Goal: Information Seeking & Learning: Check status

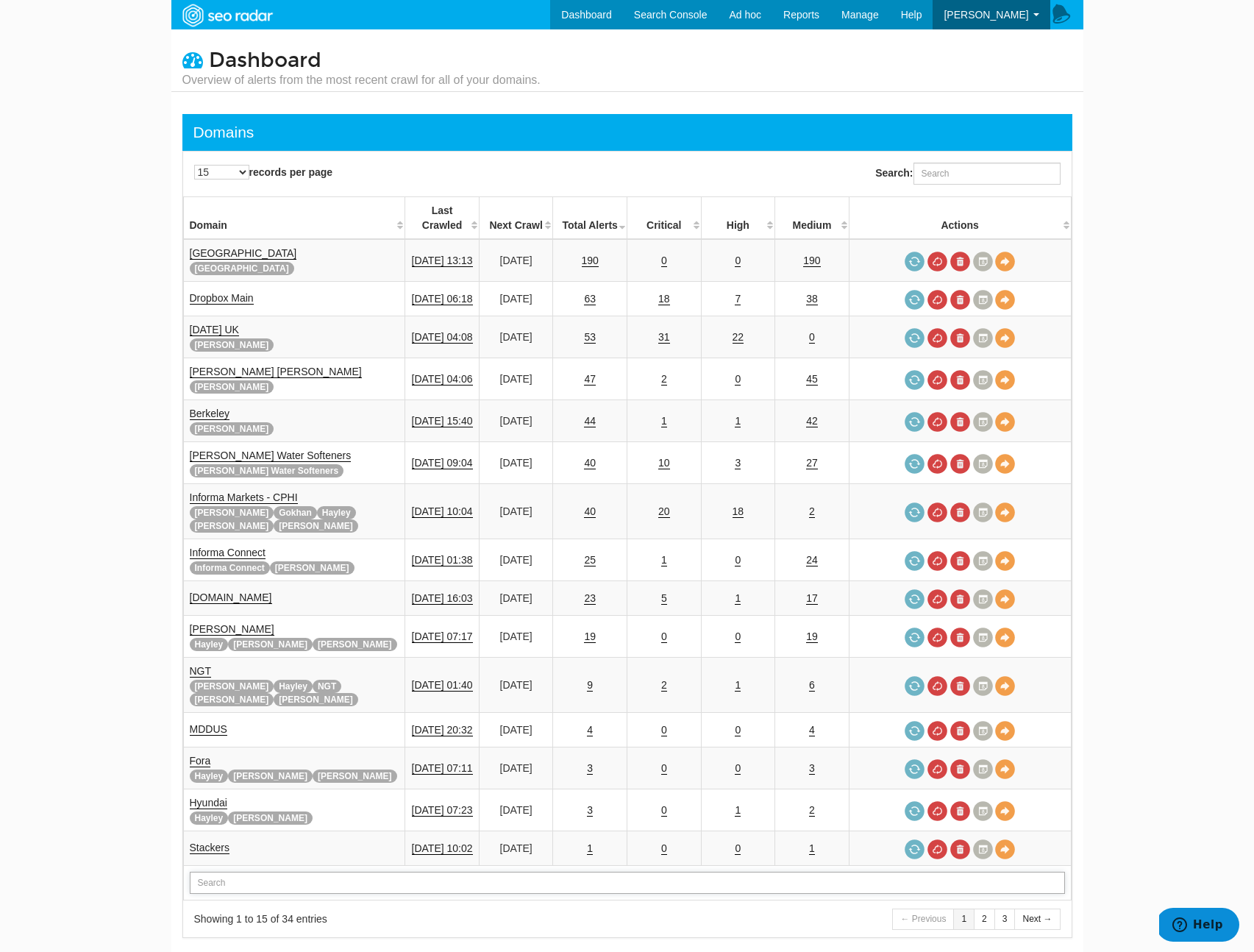
click at [270, 872] on input "text" at bounding box center [627, 883] width 875 height 22
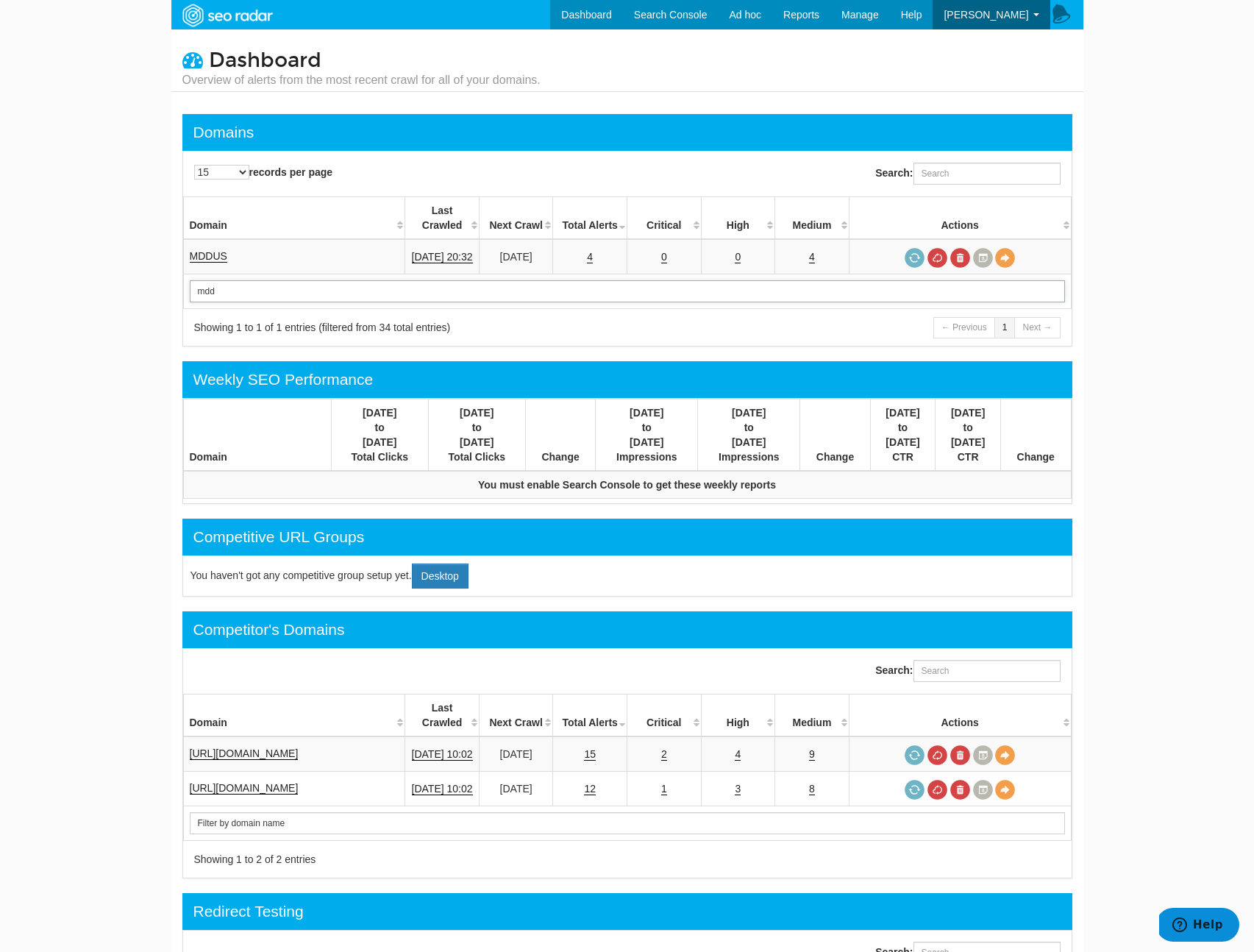
type input "mdd"
click at [209, 250] on link "MDDUS" at bounding box center [208, 256] width 38 height 13
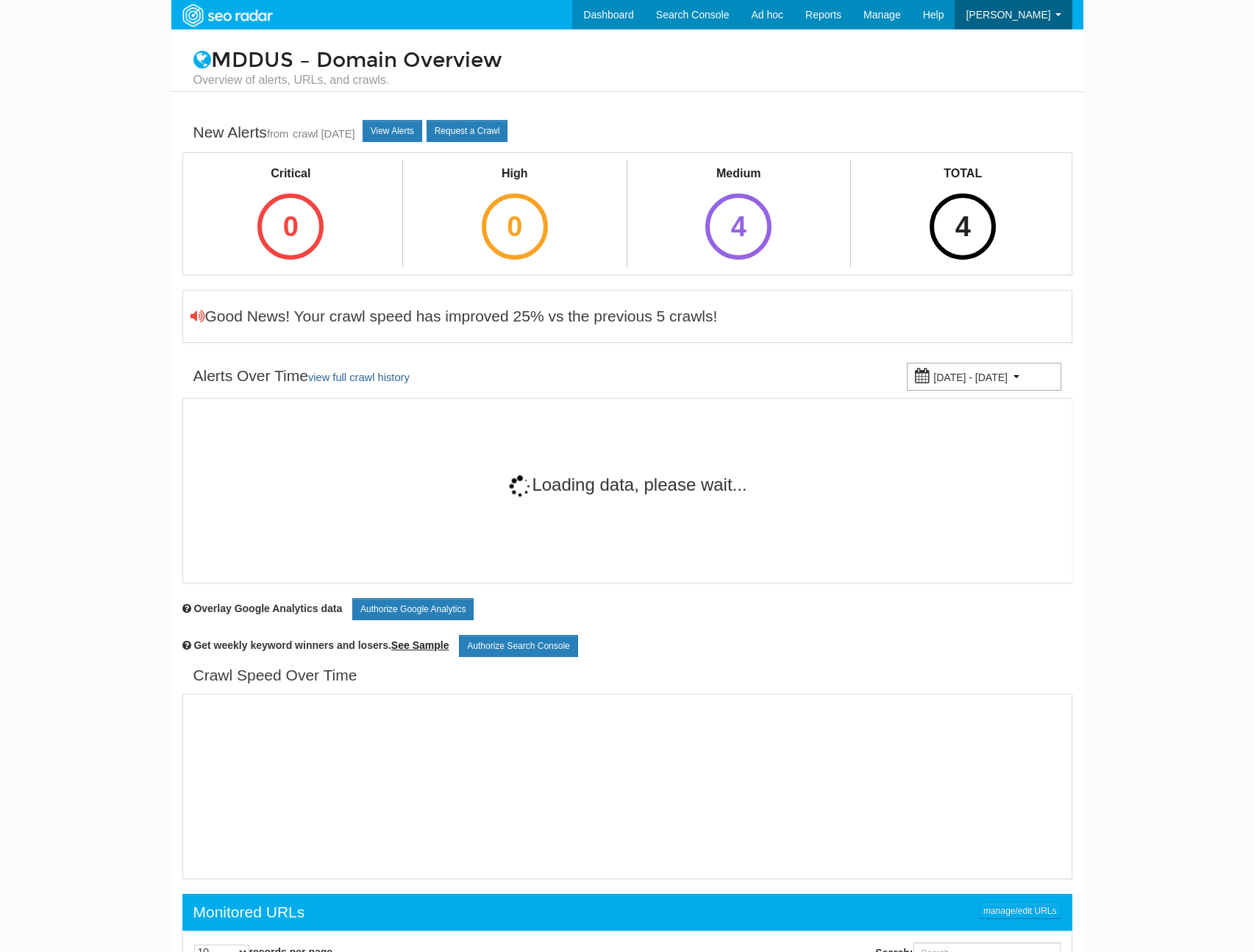
scroll to position [59, 0]
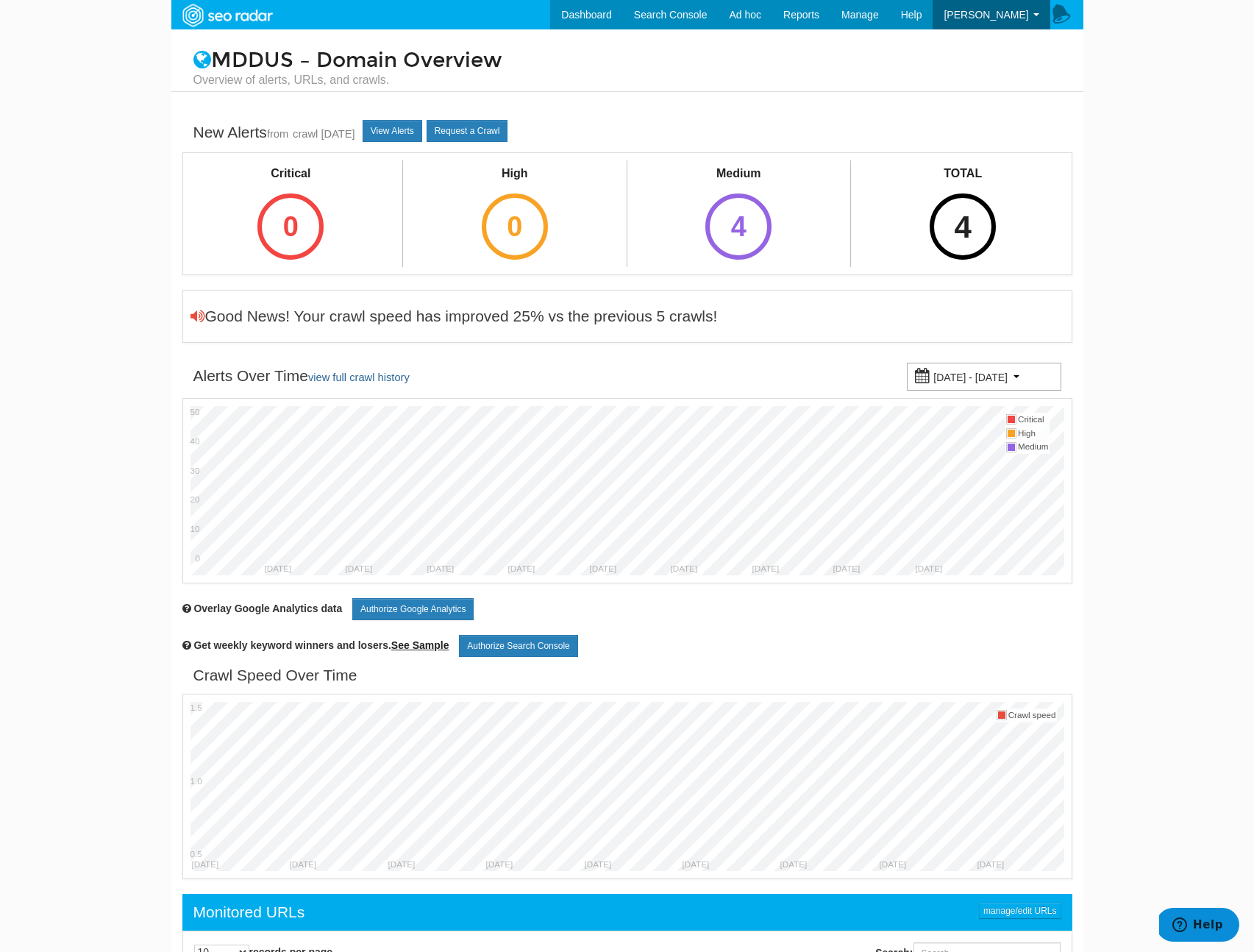
click at [943, 209] on div "4" at bounding box center [963, 227] width 67 height 67
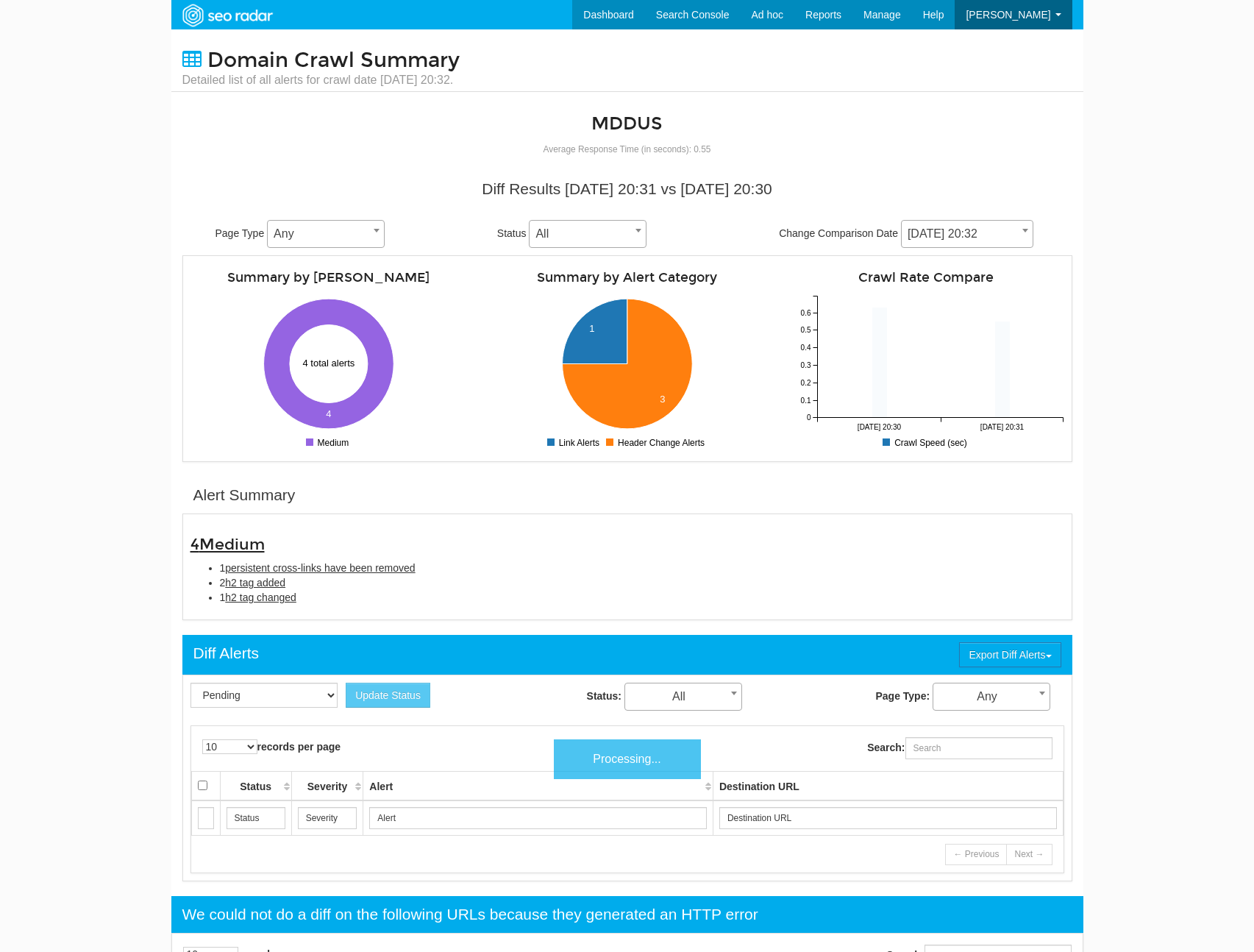
scroll to position [59, 0]
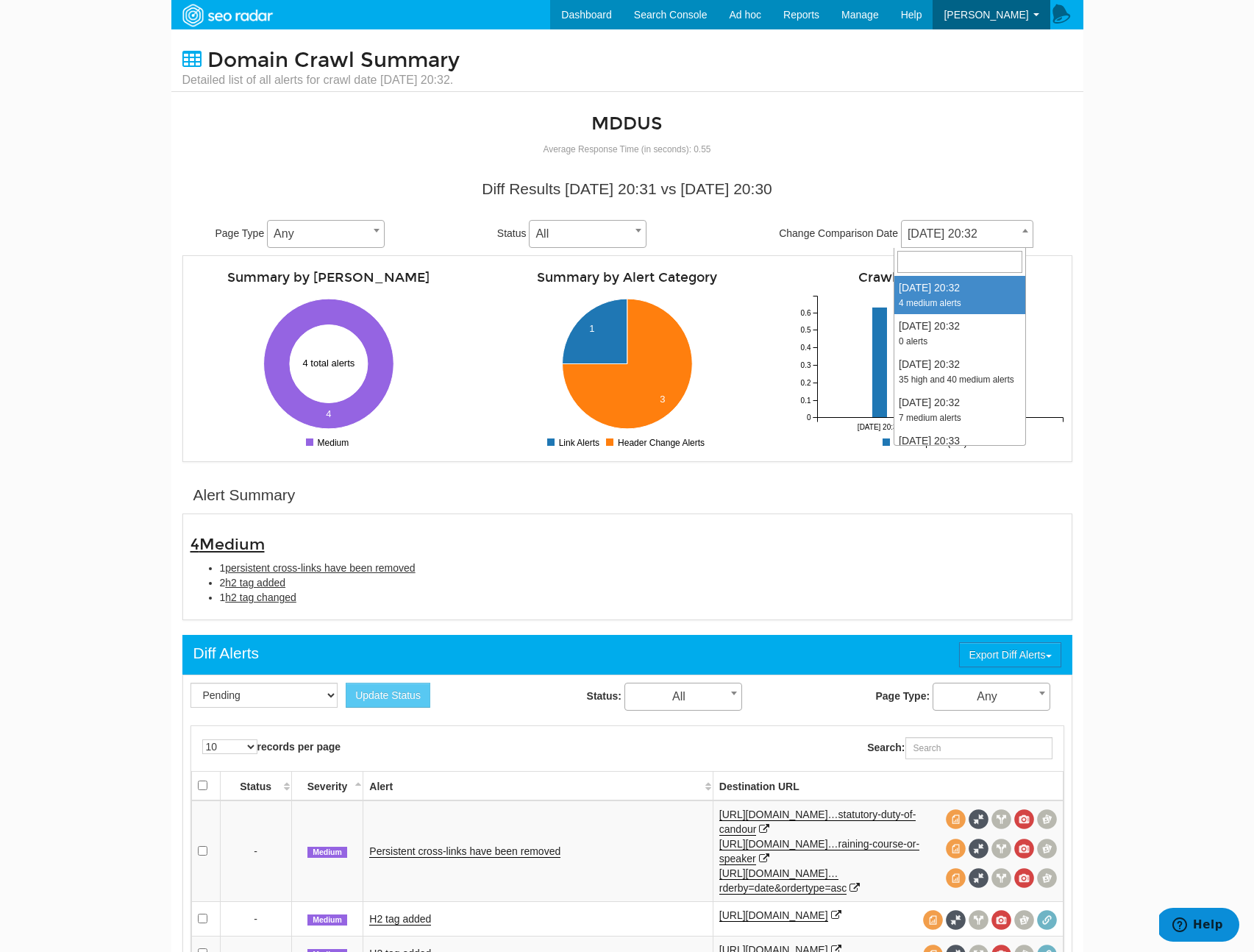
click at [931, 234] on span "10/12/2025 20:32" at bounding box center [967, 234] width 131 height 20
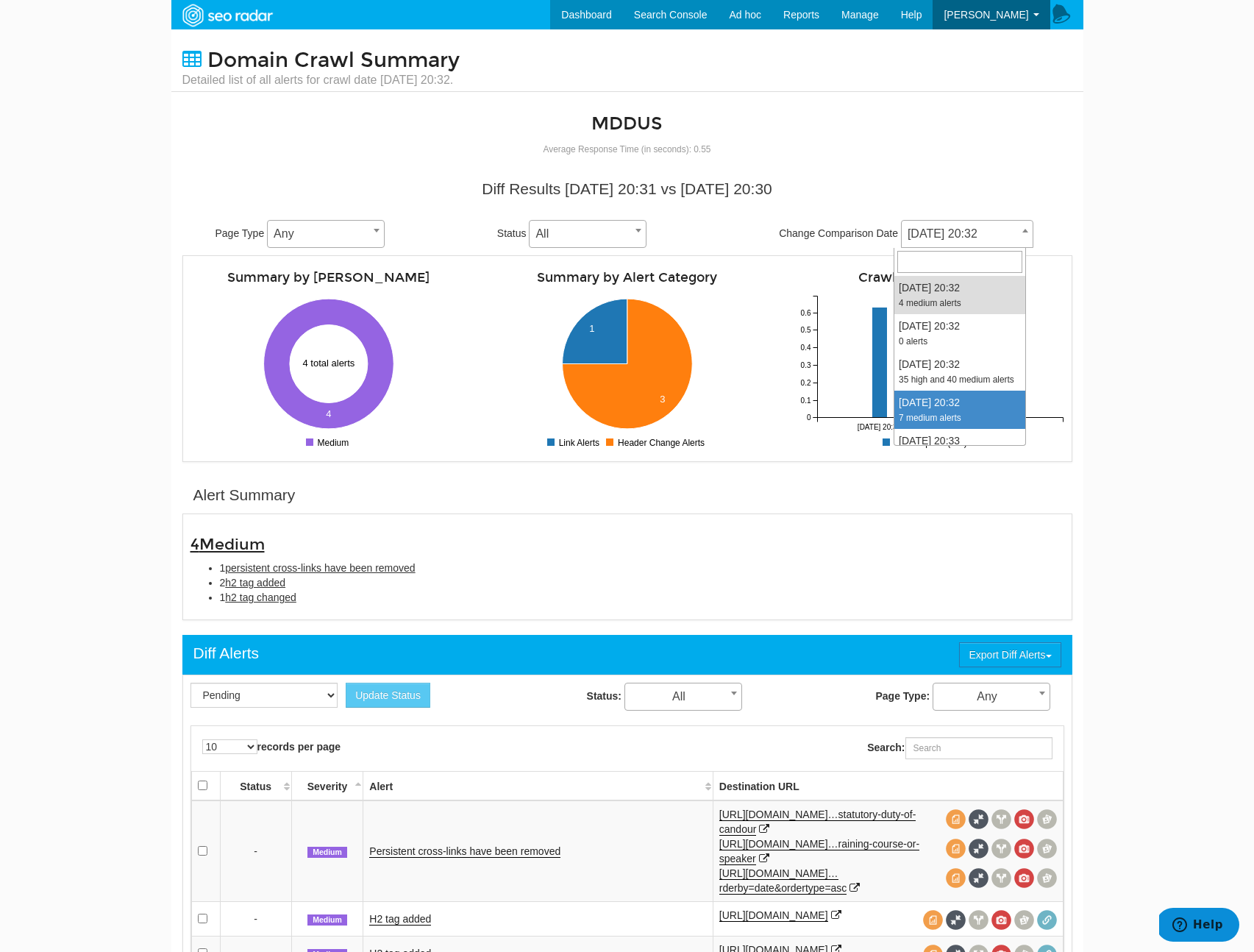
click at [338, 589] on li "1 h2 tag changed" at bounding box center [642, 596] width 845 height 15
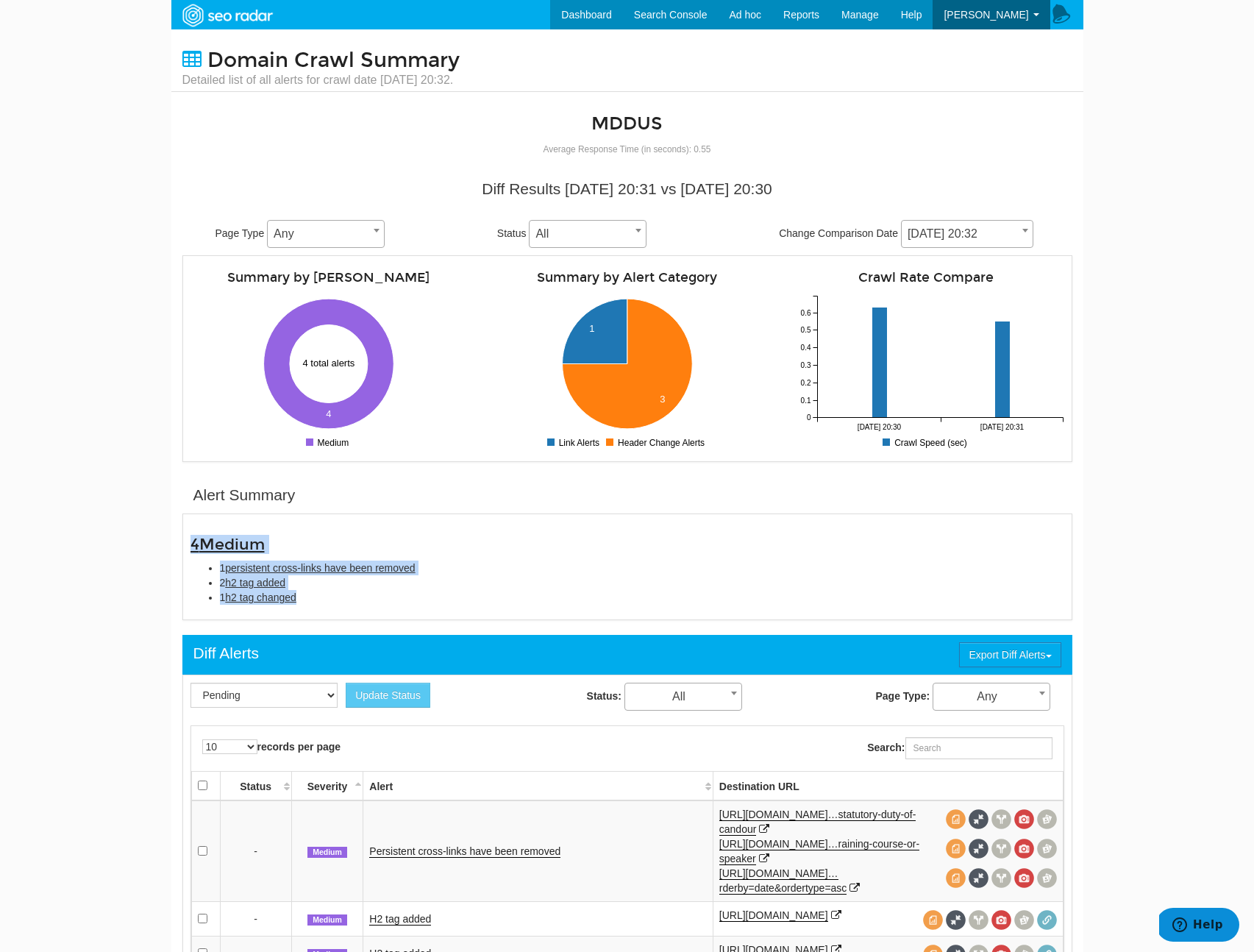
drag, startPoint x: 345, startPoint y: 604, endPoint x: 183, endPoint y: 549, distance: 171.1
click at [183, 549] on div "4 Medium 1 persistent cross-links have been removed 2 h2 tag added 1 h2 tag cha…" at bounding box center [627, 570] width 896 height 68
copy div "4 Medium 1 persistent cross-links have been removed 2 h2 tag added 1 h2 tag cha…"
click at [296, 602] on span "h2 tag changed" at bounding box center [261, 597] width 72 height 12
type input "h2 tag changed"
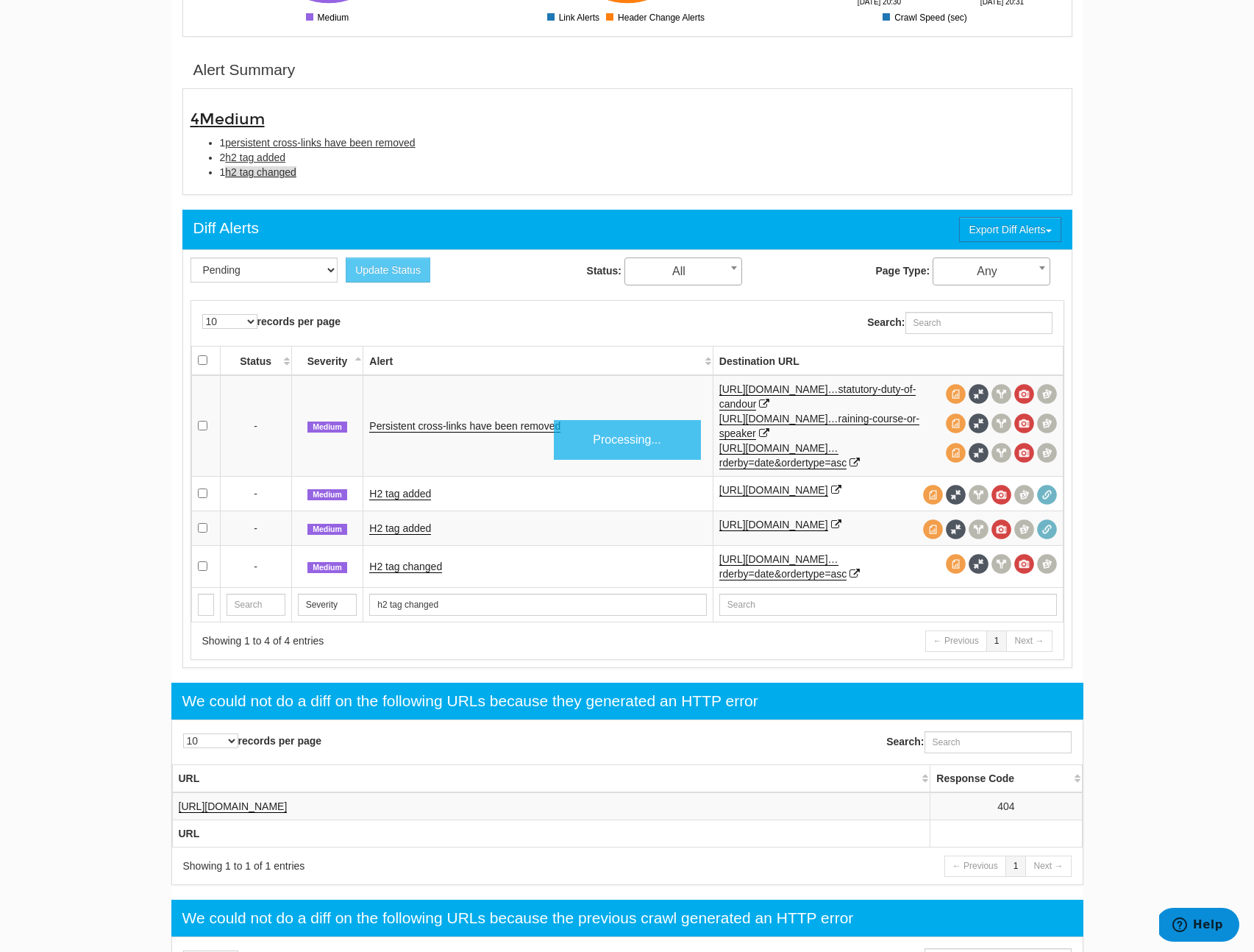
scroll to position [478, 0]
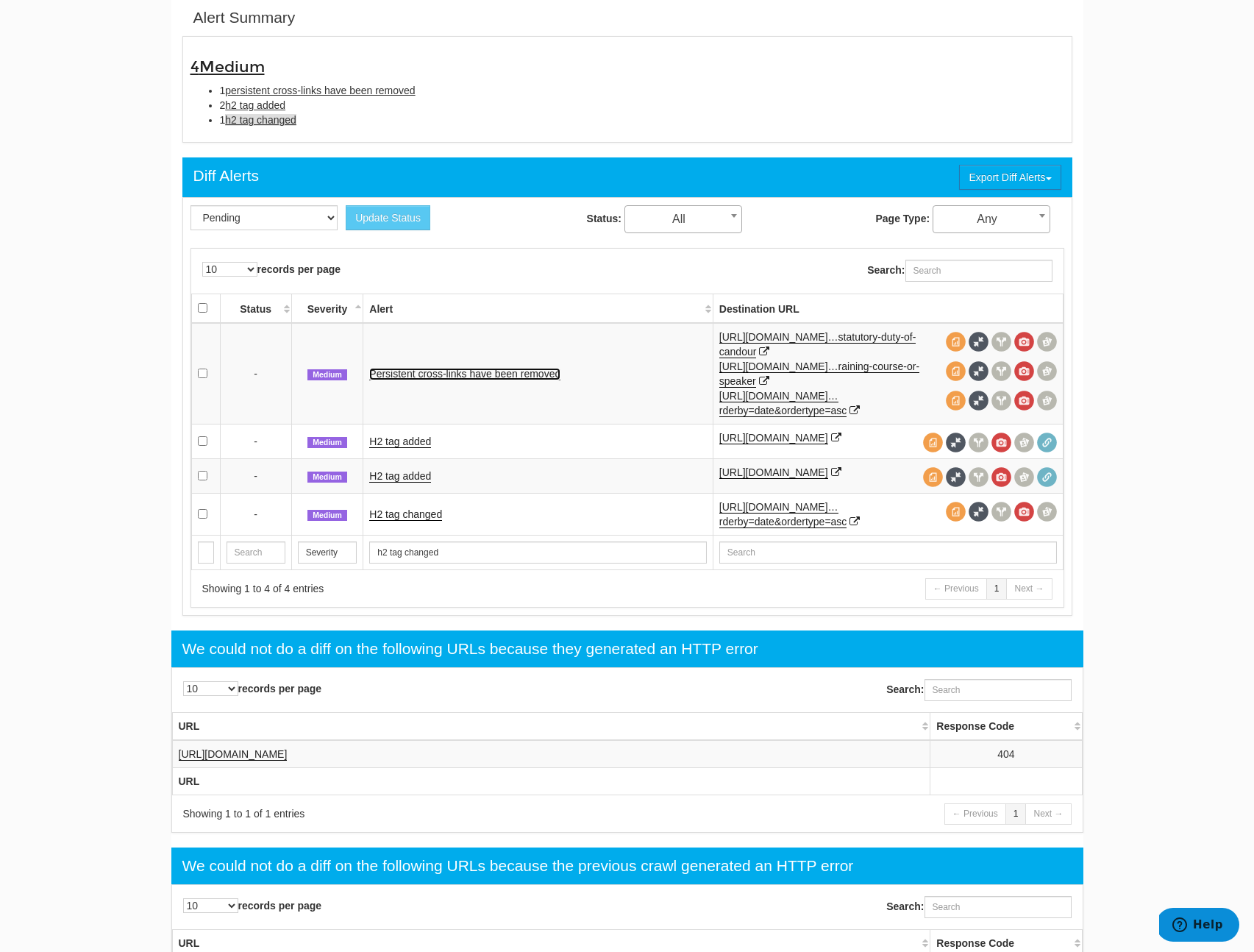
click at [444, 377] on link "Persistent cross-links have been removed" at bounding box center [465, 374] width 191 height 13
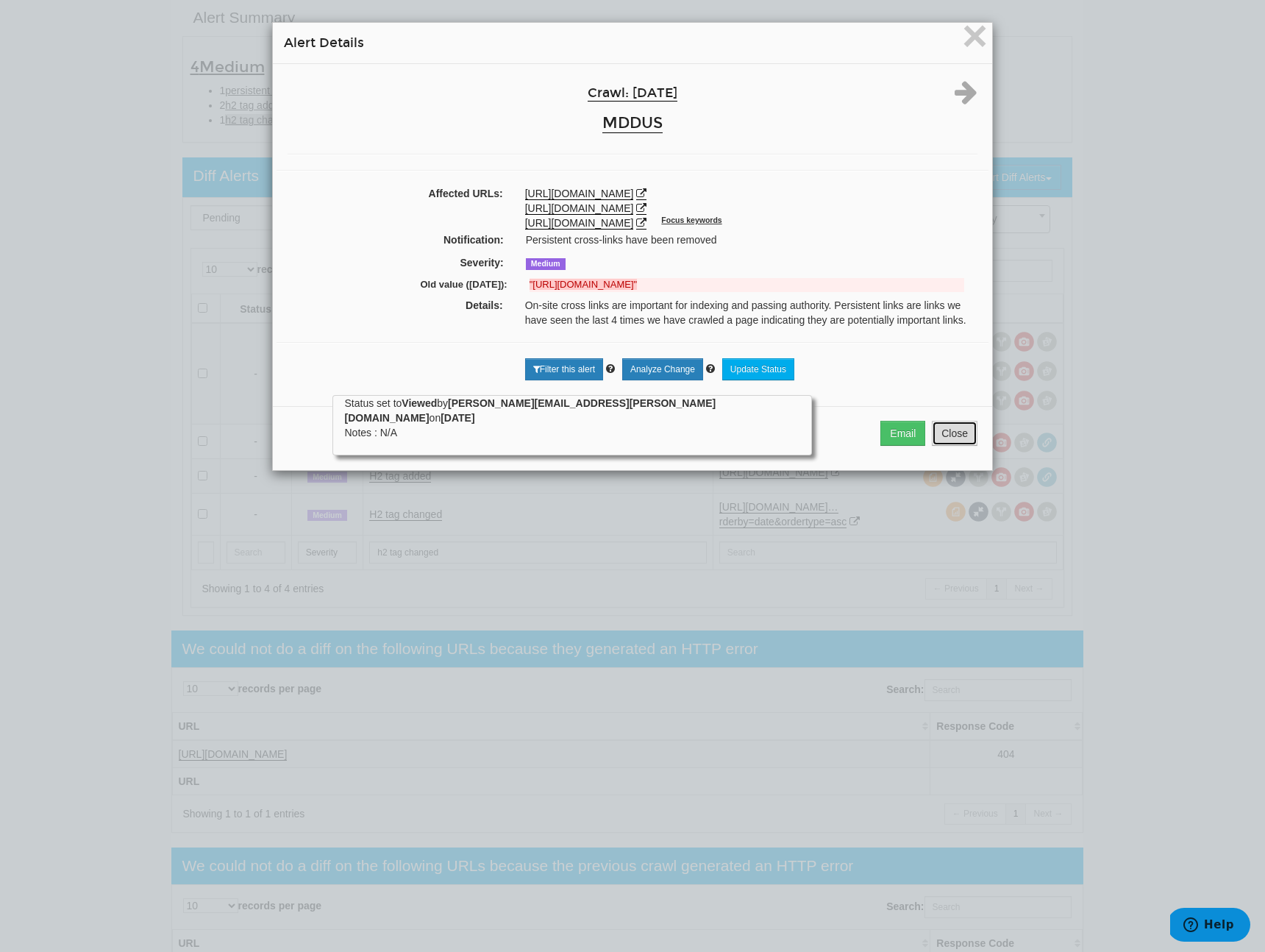
click at [947, 445] on button "Close" at bounding box center [954, 432] width 45 height 25
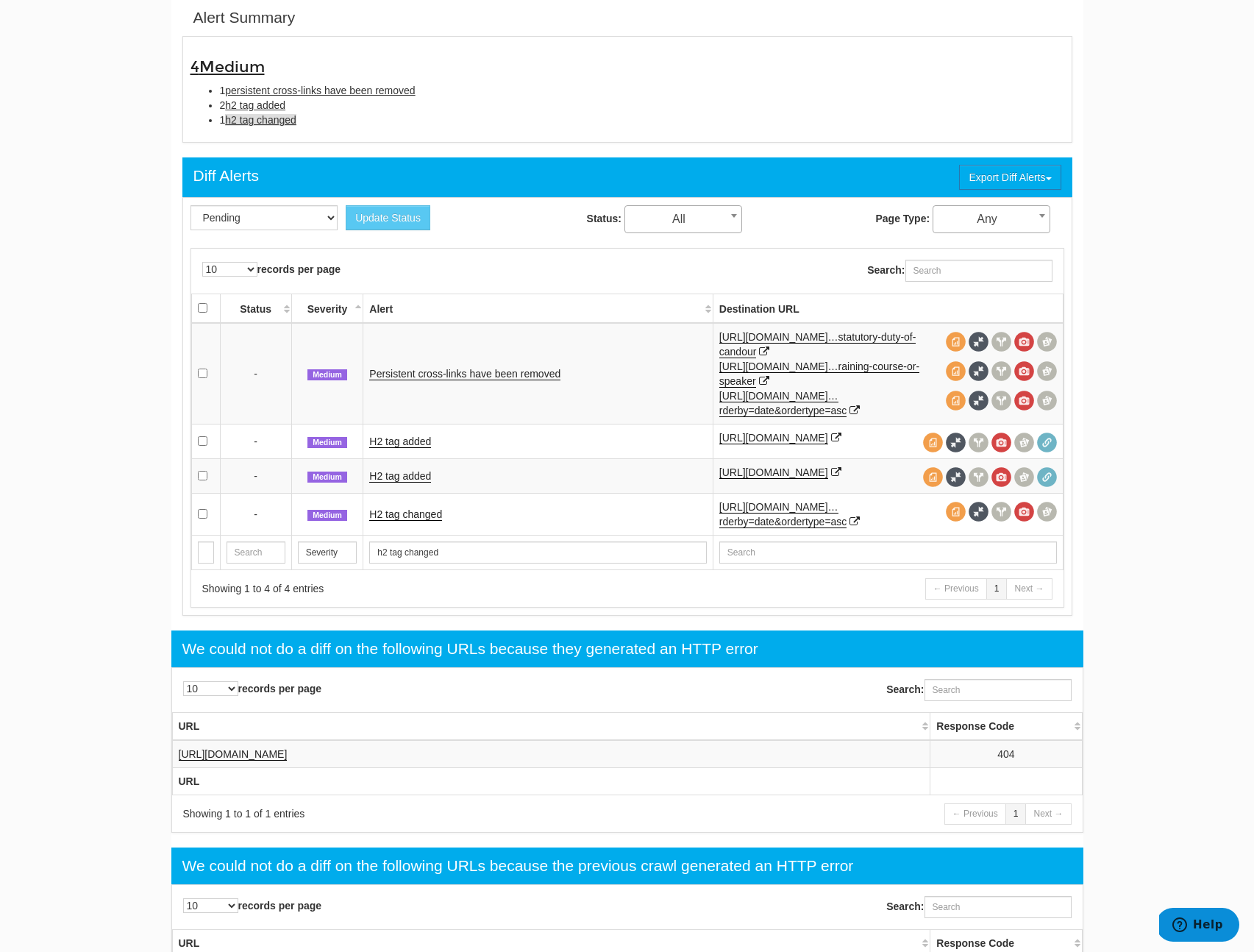
click at [381, 437] on td "H2 tag added" at bounding box center [538, 441] width 350 height 35
click at [390, 441] on link "H2 tag added" at bounding box center [400, 441] width 61 height 13
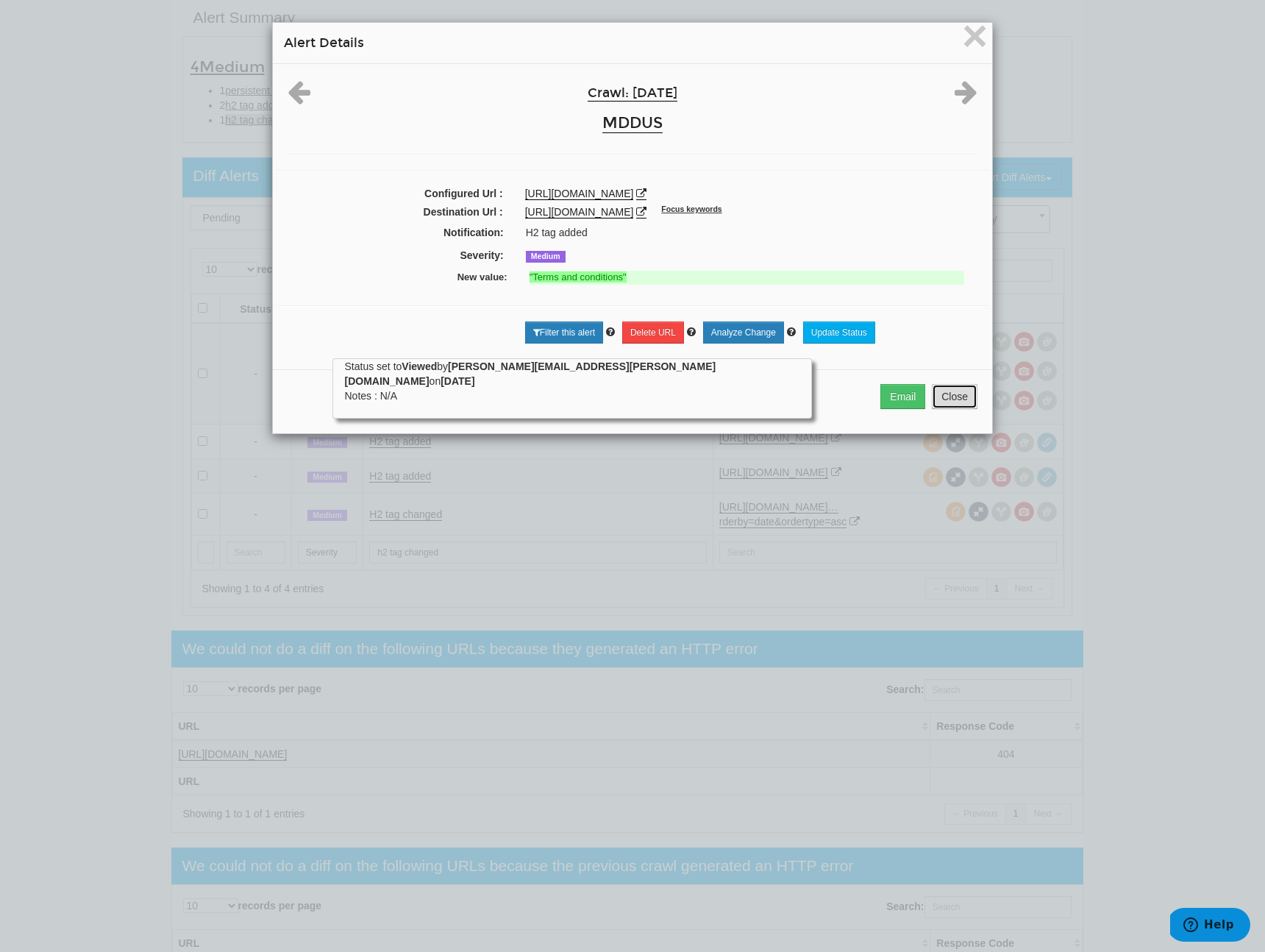
click at [932, 398] on button "Close" at bounding box center [954, 396] width 45 height 25
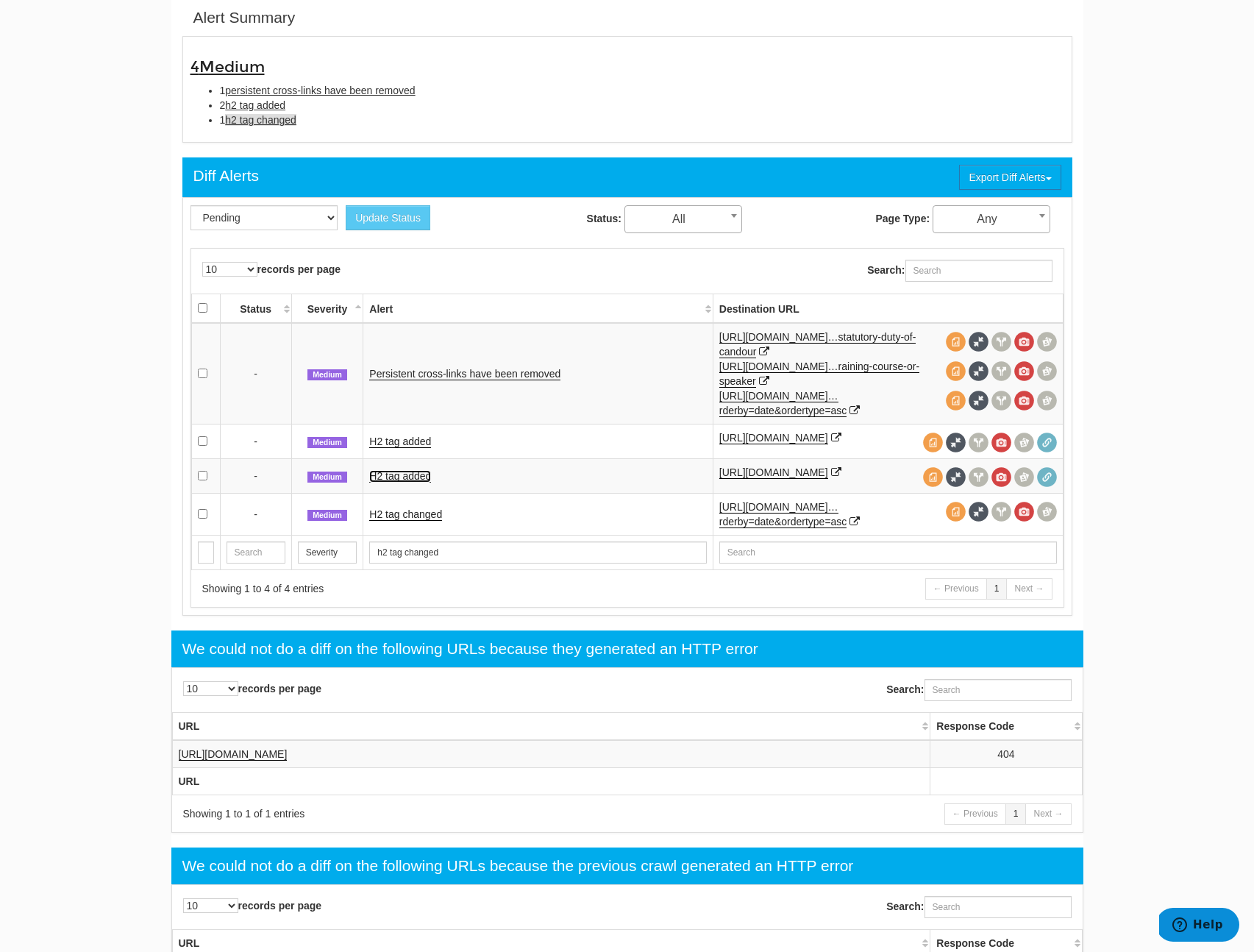
click at [409, 483] on link "H2 tag added" at bounding box center [400, 476] width 61 height 13
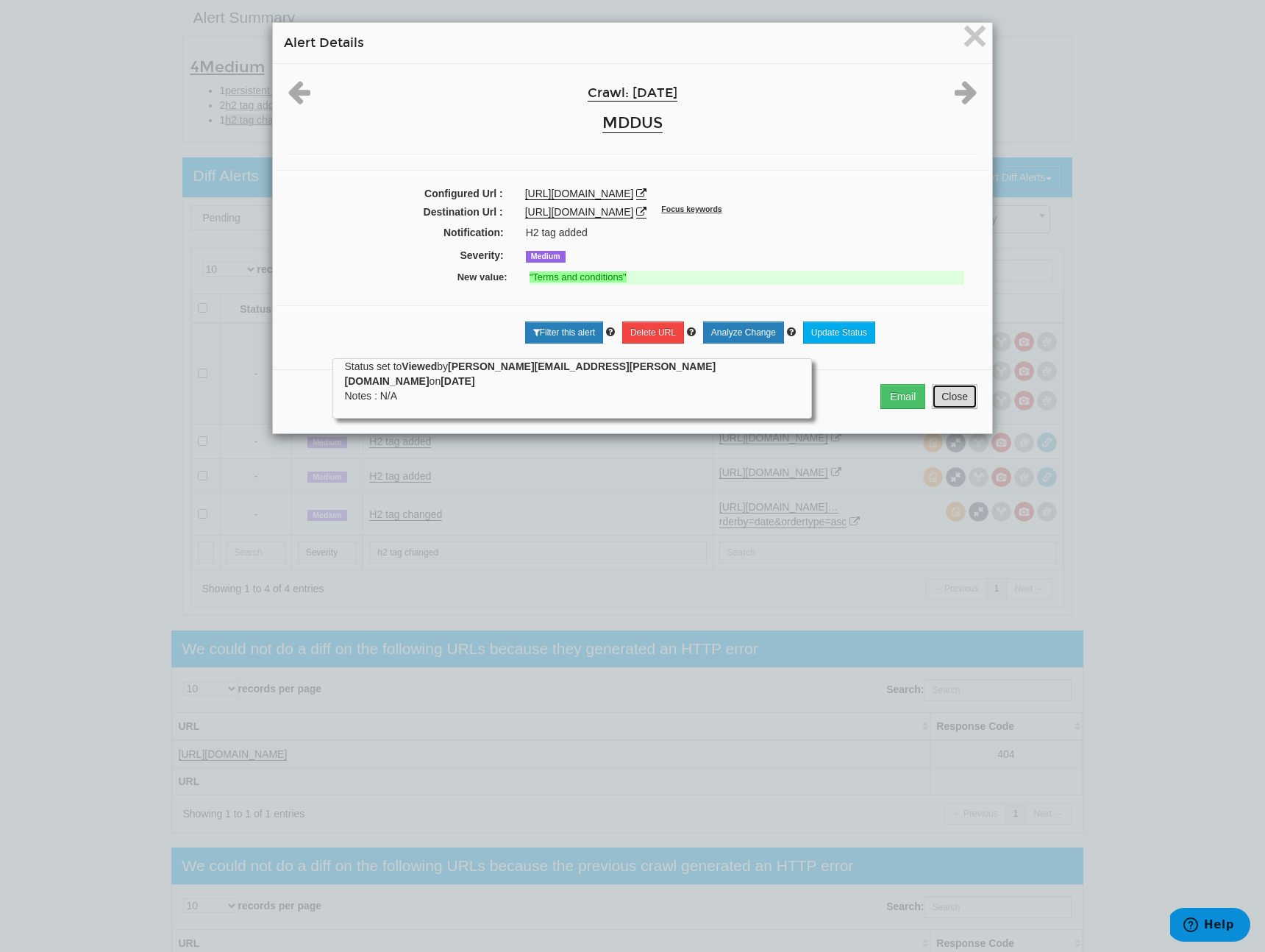
click at [941, 395] on button "Close" at bounding box center [954, 396] width 45 height 25
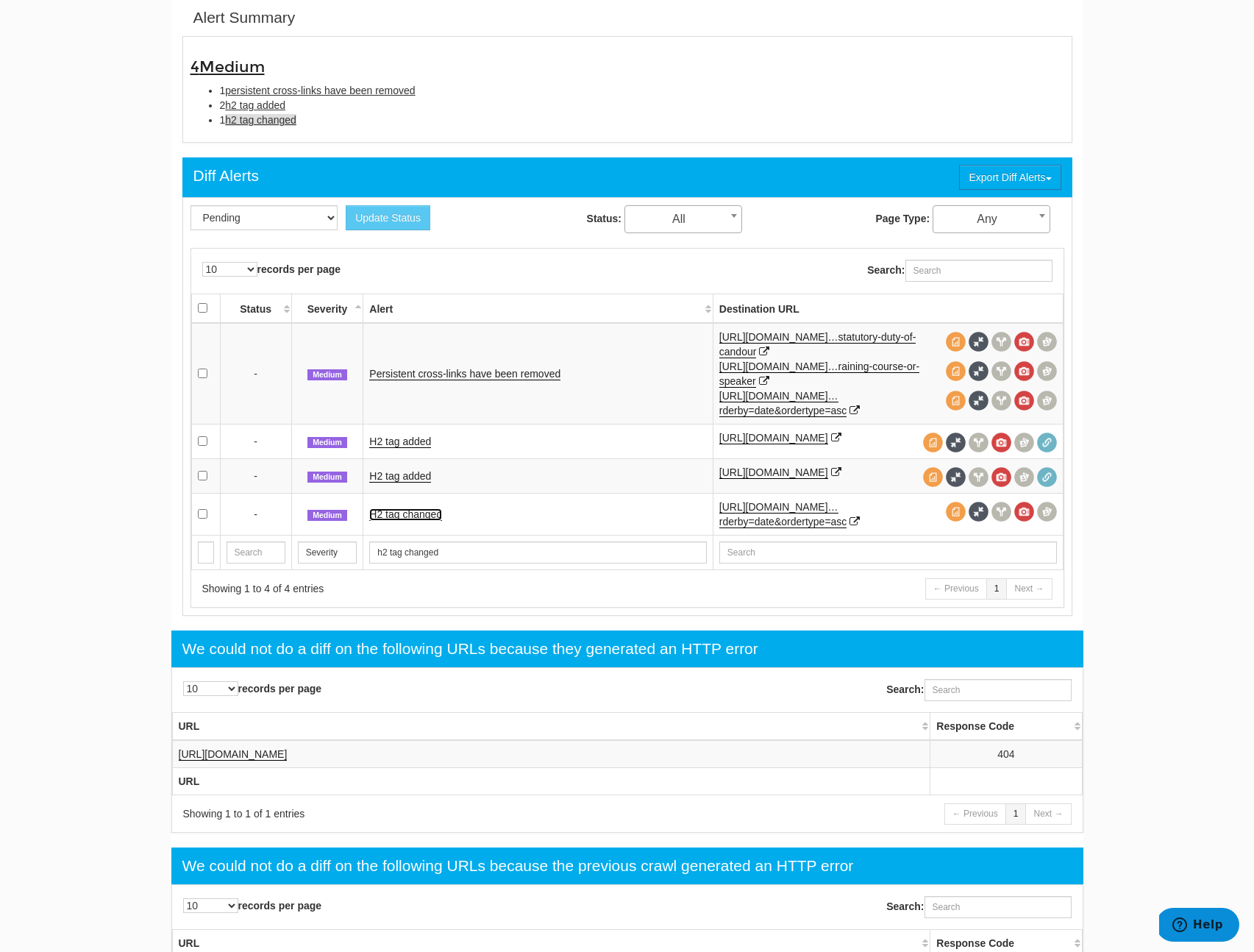
click at [419, 520] on link "H2 tag changed" at bounding box center [405, 514] width 73 height 13
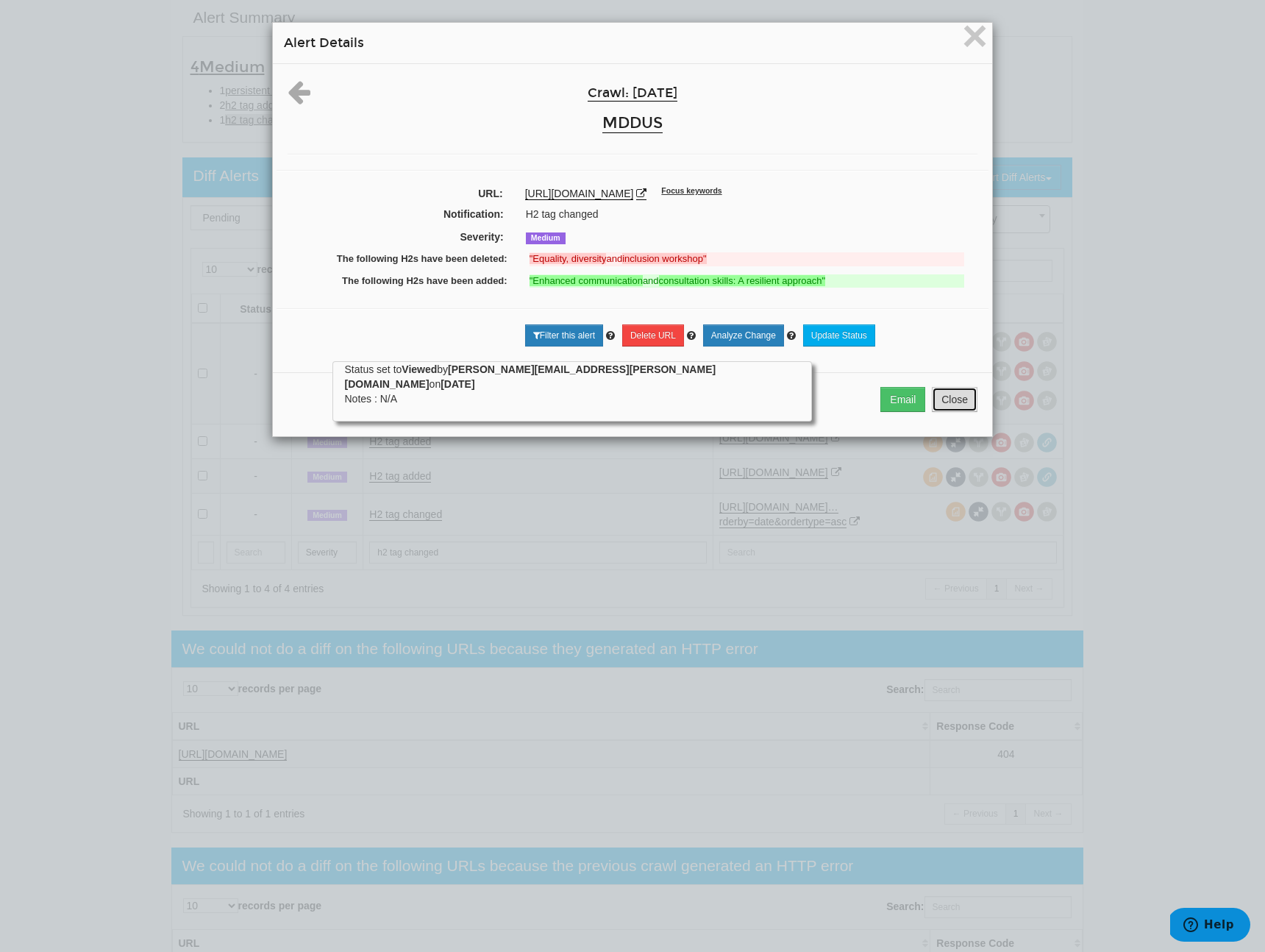
click at [947, 412] on button "Close" at bounding box center [954, 398] width 45 height 25
